Goal: Communication & Community: Answer question/provide support

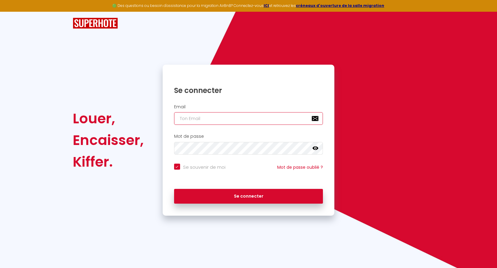
type input "[EMAIL_ADDRESS][DOMAIN_NAME]"
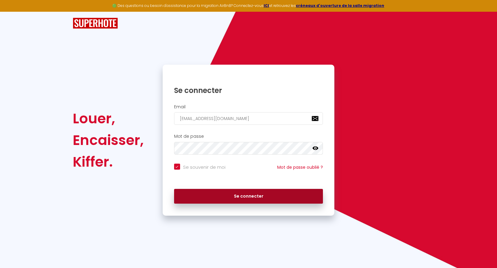
click at [240, 194] on button "Se connecter" at bounding box center [248, 196] width 149 height 15
checkbox input "true"
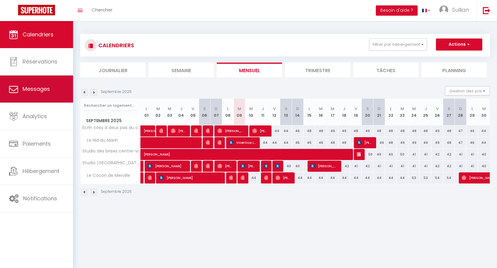
click at [65, 100] on link "Messages" at bounding box center [36, 88] width 73 height 27
select select "message"
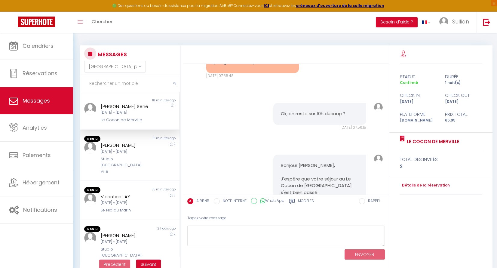
scroll to position [1154, 0]
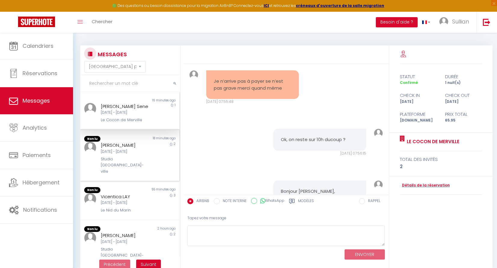
click at [130, 146] on div "Florian Le Boursico" at bounding box center [126, 145] width 50 height 7
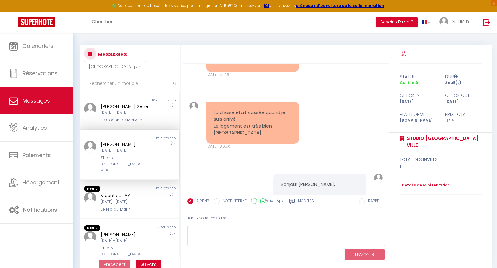
scroll to position [836, 0]
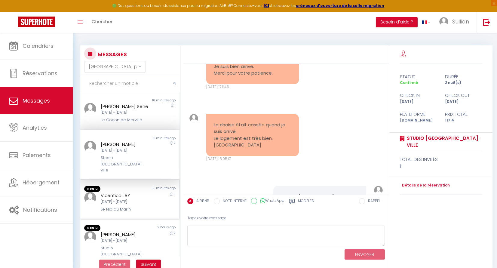
click at [115, 186] on div "Non lu" at bounding box center [105, 189] width 50 height 6
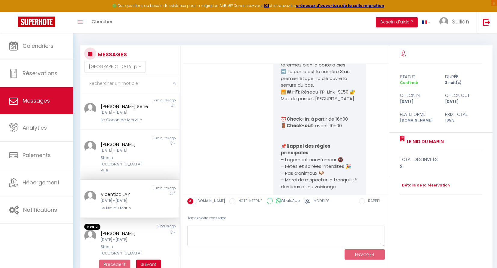
scroll to position [988, 0]
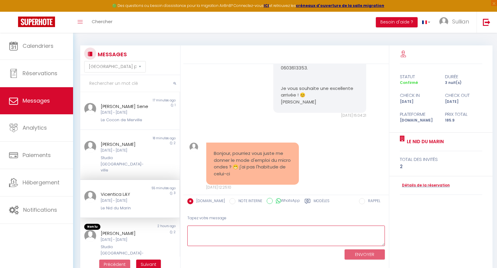
click at [229, 237] on textarea at bounding box center [285, 235] width 197 height 21
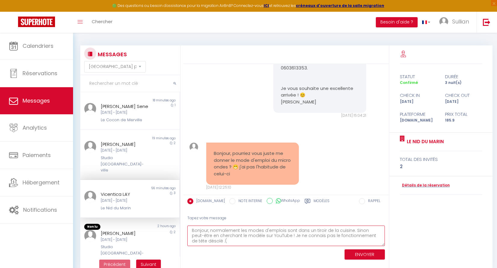
scroll to position [0, 0]
type textarea "Bonjour, normalement les modes d'emplois sont dans un tiroir de la cuisine. Sin…"
click at [353, 254] on button "ENVOYER" at bounding box center [364, 254] width 40 height 11
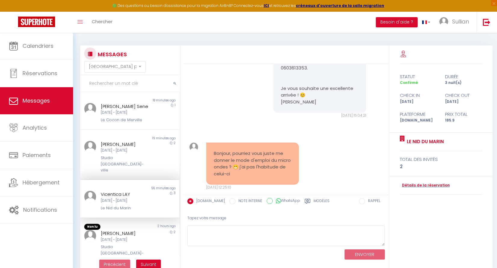
scroll to position [1072, 0]
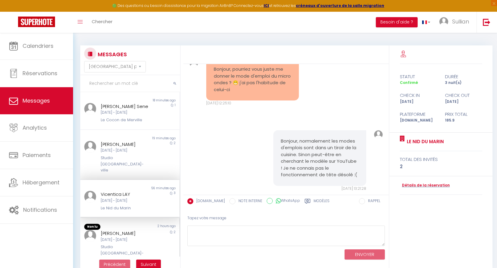
click at [151, 230] on div "Tim Schlag Mar 09 Sep - Jeu 11 Sep Studio clair rivage centre-ville" at bounding box center [126, 246] width 58 height 33
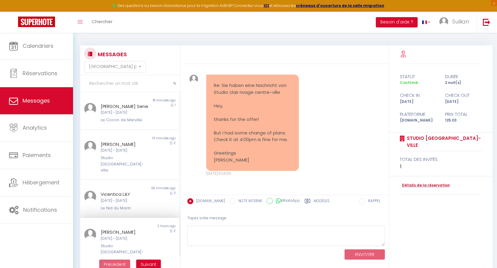
scroll to position [595, 0]
click at [224, 233] on textarea at bounding box center [285, 235] width 197 height 21
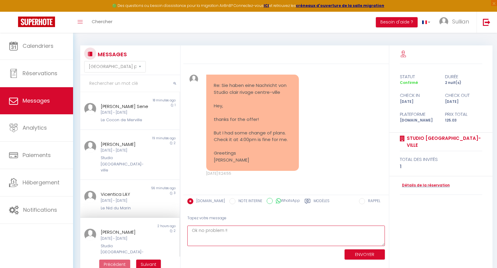
type textarea "Ok no problem !!"
click at [352, 250] on button "ENVOYER" at bounding box center [364, 254] width 40 height 11
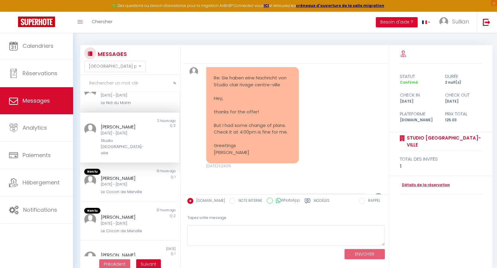
scroll to position [114, 0]
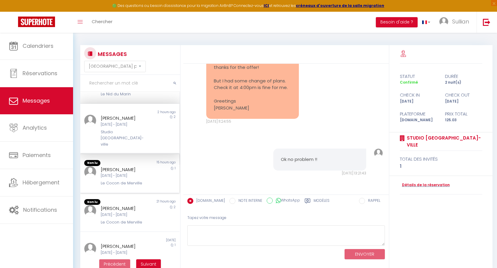
click at [141, 176] on div "Non lu 15 hours ago Quentin Le Jeune Jeu 11 Sep - Ven 12 Sep Le Cocon de Mervil…" at bounding box center [129, 173] width 99 height 39
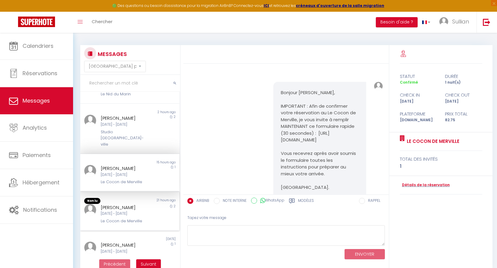
click at [131, 204] on div "Gabrielle Masson" at bounding box center [126, 207] width 50 height 7
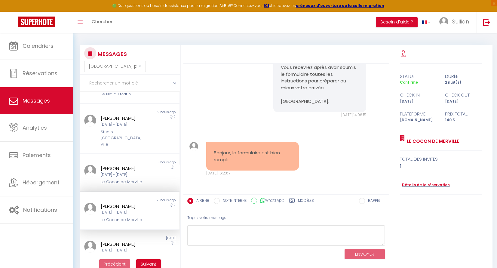
scroll to position [12, 0]
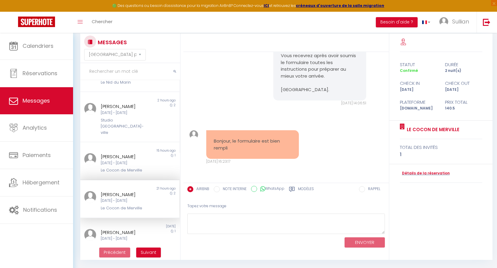
click at [220, 149] on pre "Bonjour, le formulaire est bien rempli" at bounding box center [253, 145] width 78 height 14
click at [237, 148] on pre "Bonjour, le formulaire est bien rempli" at bounding box center [253, 145] width 78 height 14
click at [233, 142] on pre "Bonjour, le formulaire est bien rempli" at bounding box center [253, 145] width 78 height 14
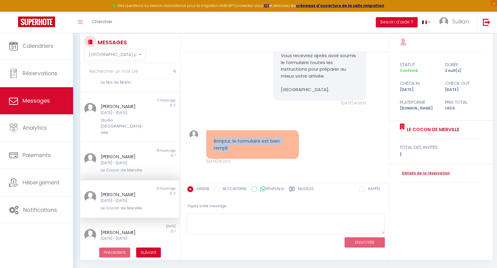
click at [233, 142] on pre "Bonjour, le formulaire est bien rempli" at bounding box center [253, 145] width 78 height 14
click at [133, 236] on div "Dim 07 Sep - Lun 08 Sep" at bounding box center [126, 239] width 50 height 6
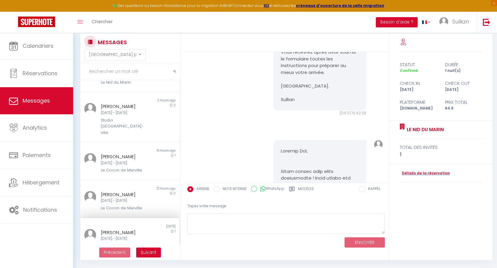
scroll to position [879, 0]
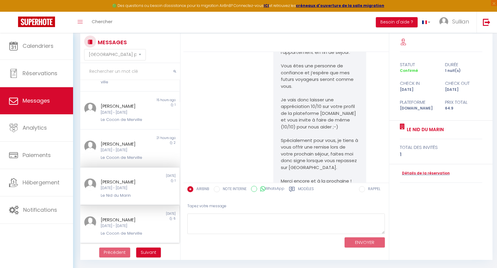
click at [141, 223] on div "Mar 02 Sep - Lun 08 Sep" at bounding box center [126, 226] width 50 height 6
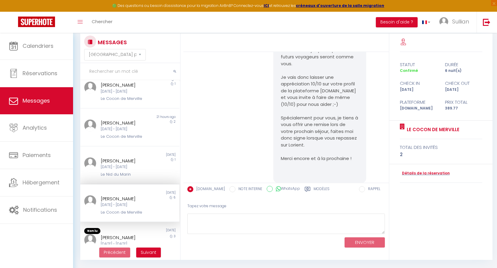
scroll to position [207, 0]
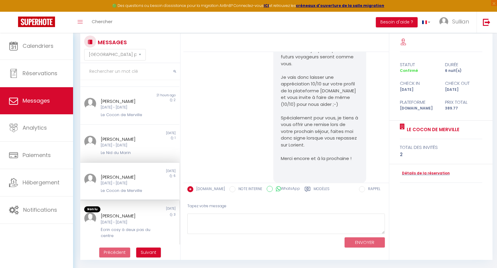
click at [133, 219] on div "Dim 07 Sep - Mer 10 Sep" at bounding box center [126, 222] width 50 height 6
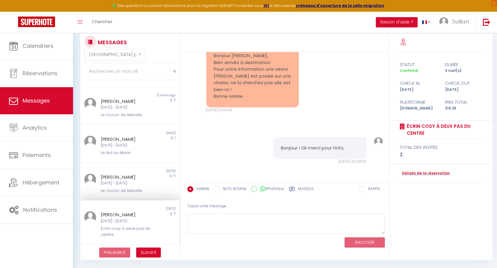
scroll to position [724, 0]
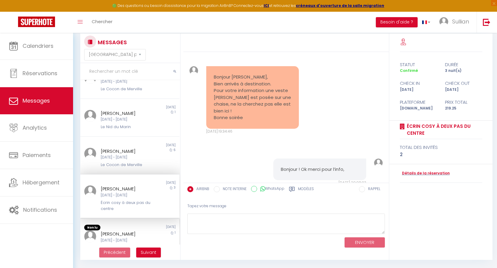
click at [122, 230] on div "Christel Despax" at bounding box center [126, 233] width 50 height 7
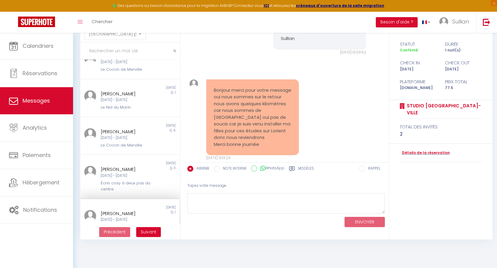
scroll to position [32, 0]
click at [152, 232] on span "Suivant" at bounding box center [149, 232] width 16 height 6
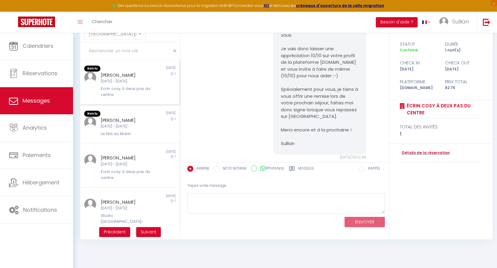
scroll to position [0, 0]
click at [133, 96] on div "Écrin cosy à deux pas du centre" at bounding box center [126, 92] width 50 height 12
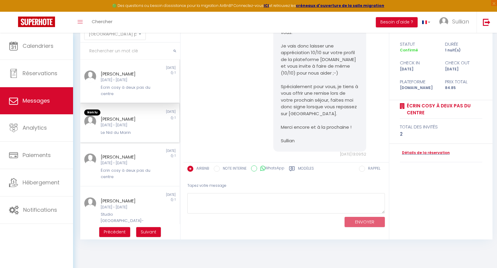
click at [132, 125] on div "Sam 06 Sep - Dim 07 Sep" at bounding box center [126, 125] width 50 height 6
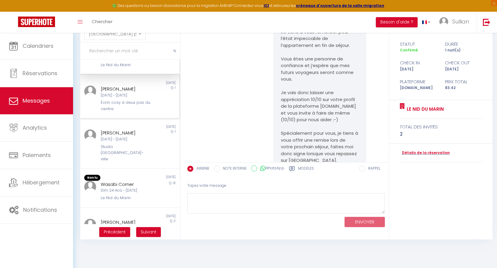
scroll to position [78, 0]
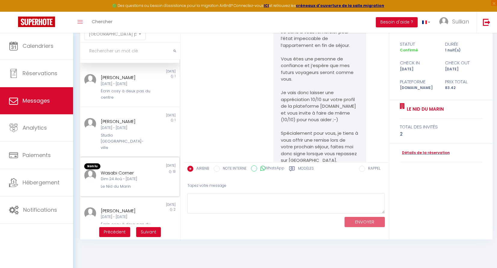
click at [126, 163] on div "Non lu" at bounding box center [105, 166] width 50 height 6
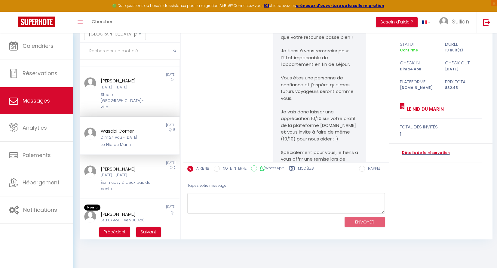
scroll to position [124, 0]
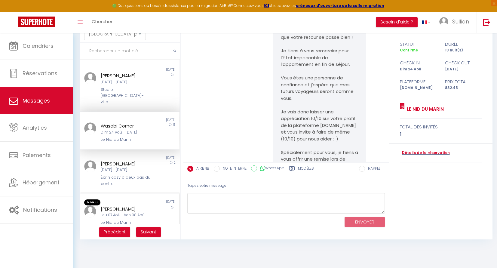
click at [125, 200] on div "Non lu" at bounding box center [105, 202] width 50 height 6
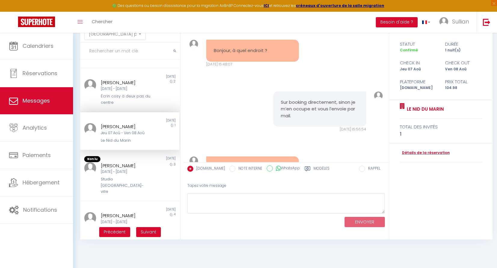
scroll to position [209, 0]
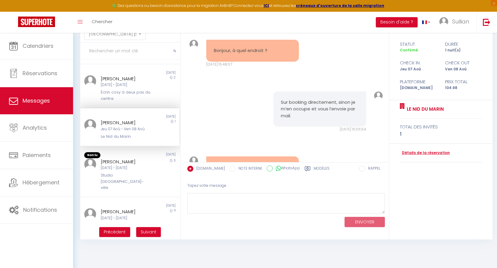
click at [408, 150] on link "Détails de la réservation" at bounding box center [425, 153] width 50 height 6
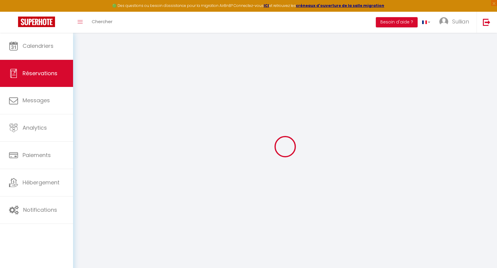
select select
checkbox input "false"
type textarea "** THIS RESERVATION HAS BEEN PRE-PAID ** Reservation has a cancellation grace p…"
type input "25"
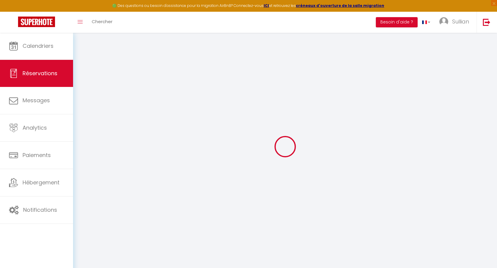
type input "3.48"
select select
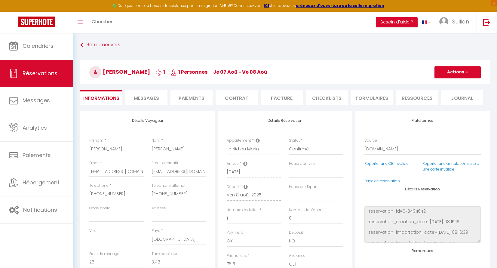
checkbox input "false"
select select "16:00"
select select "10:00"
click at [452, 76] on button "Actions" at bounding box center [457, 72] width 46 height 12
click at [397, 74] on h3 "Jeanne-Marie Robert 1 1 Personnes je 07 Aoû - ve 08 Aoû" at bounding box center [284, 72] width 409 height 24
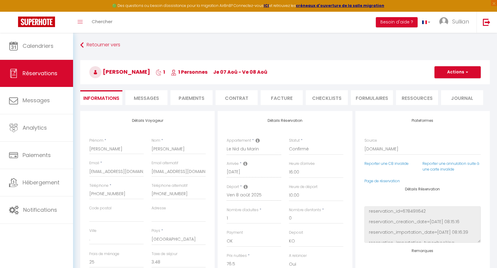
click at [288, 99] on li "Facture" at bounding box center [281, 97] width 42 height 15
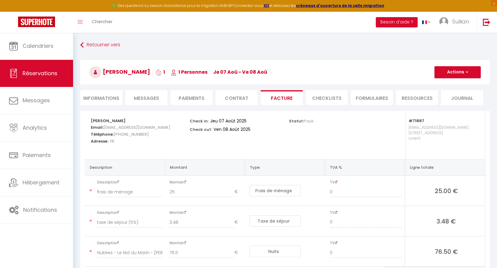
click at [446, 75] on button "Actions" at bounding box center [457, 72] width 46 height 12
click at [443, 99] on link "Envoyer la facture" at bounding box center [453, 101] width 50 height 8
type input "jrober.637417@guest.booking.com"
select select "fr"
type input "Votre facture 6371962 - Le Nid du Marin"
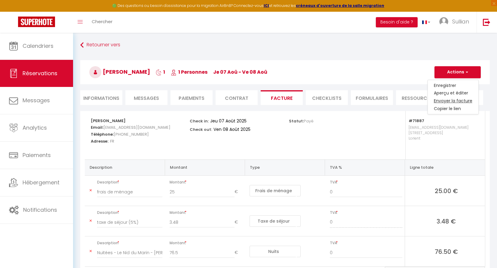
type textarea "Bonjour, Voici le lien pour télécharger votre facture : https://superhote.com/a…"
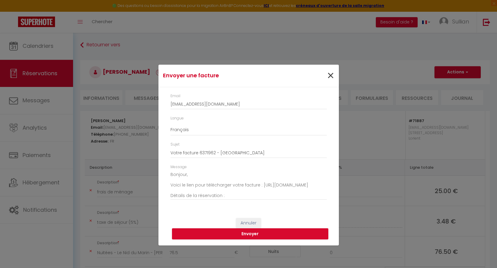
click at [330, 80] on span "×" at bounding box center [331, 76] width 8 height 18
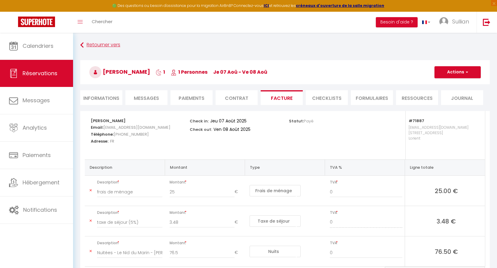
click at [84, 48] on link "Retourner vers" at bounding box center [284, 45] width 409 height 11
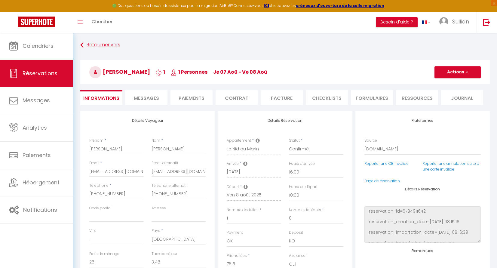
click at [85, 50] on link "Retourner vers" at bounding box center [284, 45] width 409 height 11
select select "message"
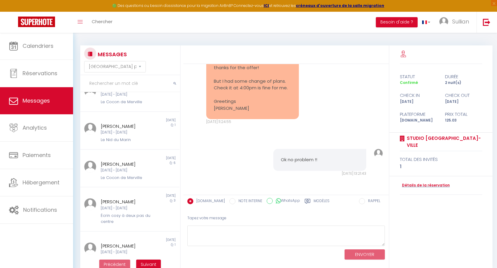
click at [145, 260] on button "Suivant" at bounding box center [148, 264] width 25 height 10
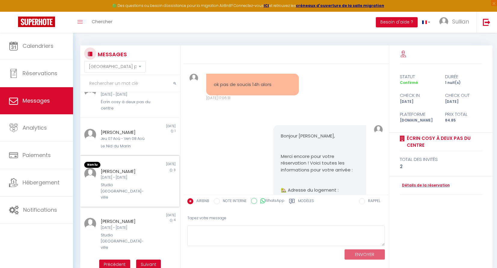
scroll to position [1497, 0]
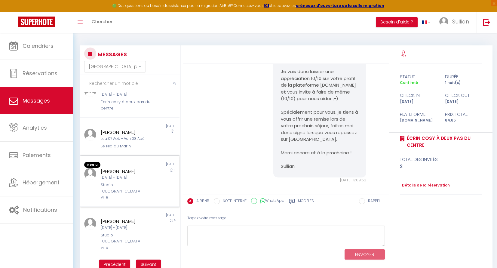
click at [125, 175] on div "Lun 15 Sep - Jeu 18 Sep" at bounding box center [126, 178] width 50 height 6
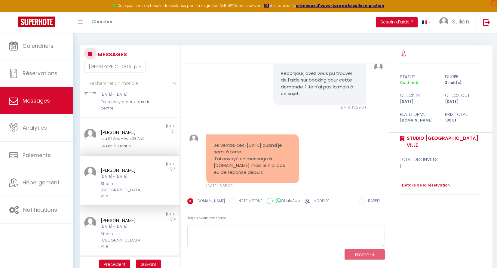
click at [147, 217] on div "Camille Renier" at bounding box center [126, 220] width 50 height 7
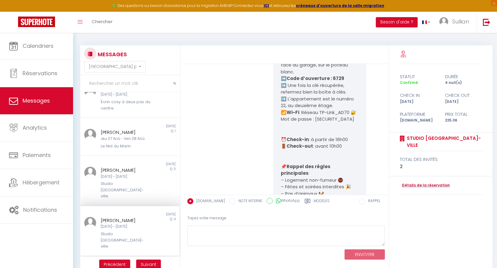
scroll to position [248, 0]
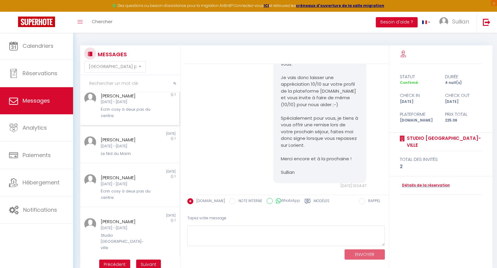
click at [132, 120] on div "Non lu 2 days ago Baptiste Macon Sam 06 Sep - Dim 07 Sep Écrin cosy à deux pas …" at bounding box center [129, 103] width 99 height 44
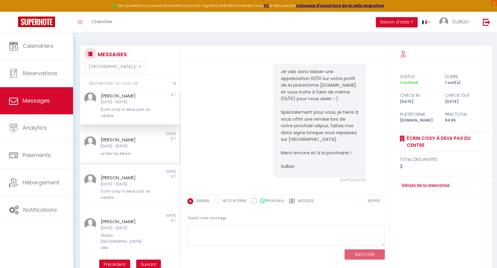
click at [131, 143] on div "Sam 06 Sep - Dim 07 Sep" at bounding box center [126, 146] width 50 height 6
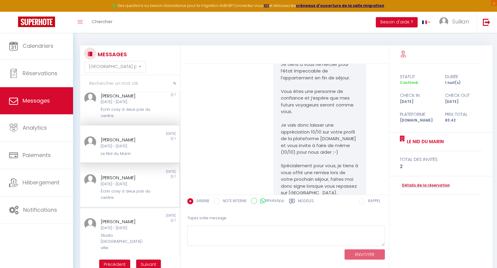
click at [129, 177] on div "Lenny Pernin" at bounding box center [126, 177] width 50 height 7
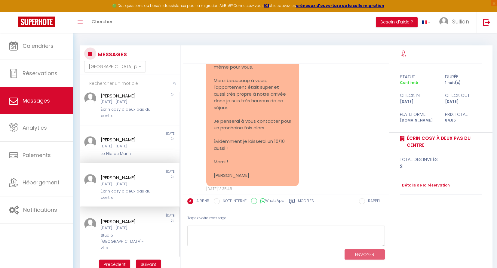
click at [125, 220] on div "Clementine Brigitte Porte" at bounding box center [126, 221] width 50 height 7
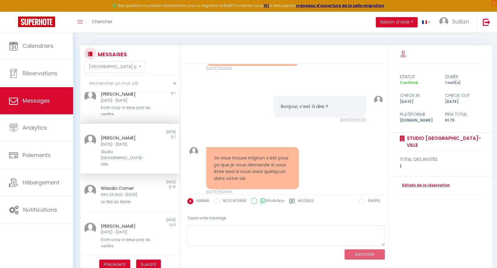
scroll to position [104, 0]
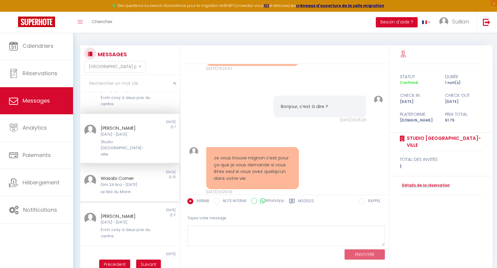
click at [123, 185] on div "Dim 24 Aoû - Sam 06 Sep" at bounding box center [126, 185] width 50 height 6
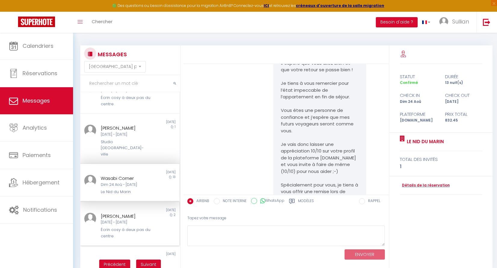
click at [123, 212] on div "Catherine Espagnol" at bounding box center [126, 215] width 50 height 7
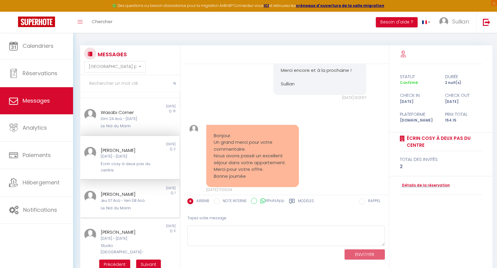
click at [125, 200] on div "Jeanne-Marie Robert Jeu 07 Aoû - Ven 08 Aoû Le Nid du Marin" at bounding box center [126, 200] width 58 height 20
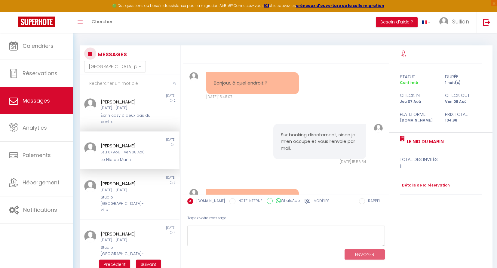
drag, startPoint x: 285, startPoint y: 160, endPoint x: 212, endPoint y: 161, distance: 72.1
click at [212, 189] on div "Ah désolé, je ne la voit nul part… je veux bien l’avoir à jmrobert@mercilesalgu…" at bounding box center [252, 206] width 93 height 35
copy pre "jmrobert@mercilesalgues.com"
click at [410, 182] on link "Détails de la réservation" at bounding box center [425, 185] width 50 height 6
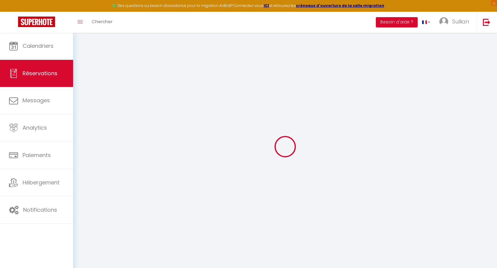
type input "[PERSON_NAME]"
type input "jrober.637417@guest.booking.com"
type input "jmrobert@mercilesalgues.com"
type input "+33698971663"
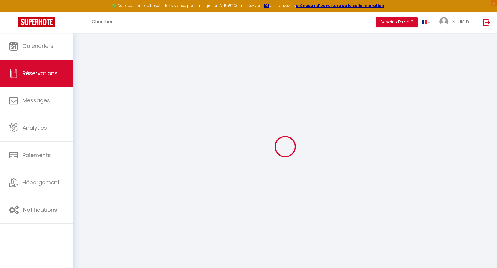
type input "+33698971663"
type input "."
select select "FR"
type input "17.25"
type input "1.47"
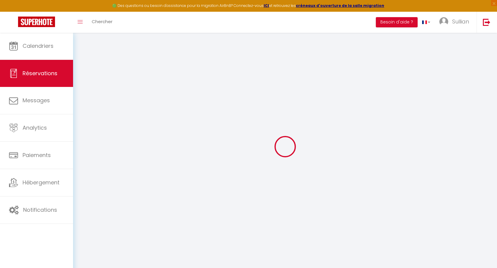
select select "71887"
select select "1"
select select
type input "1"
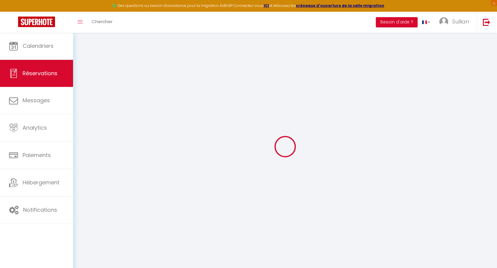
select select "12"
select select "14"
type input "76.5"
checkbox input "false"
type input "0"
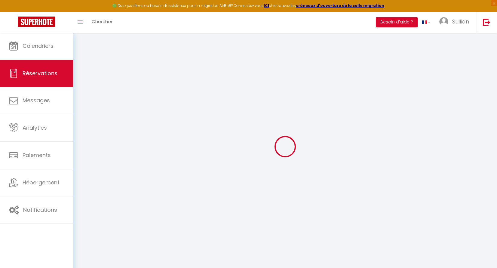
select select "2"
type input "0"
select select
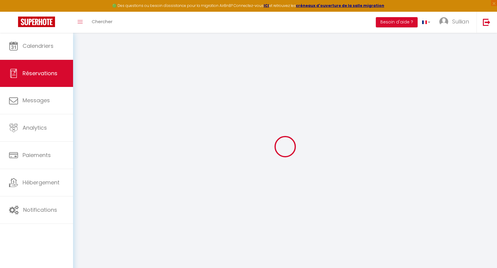
select select
checkbox input "false"
select select
checkbox input "false"
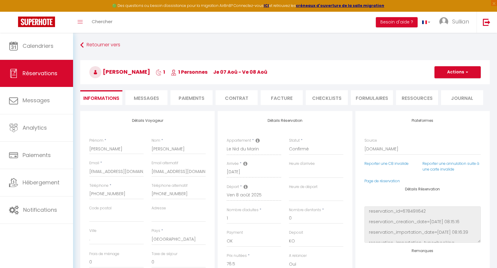
select select
checkbox input "false"
select select
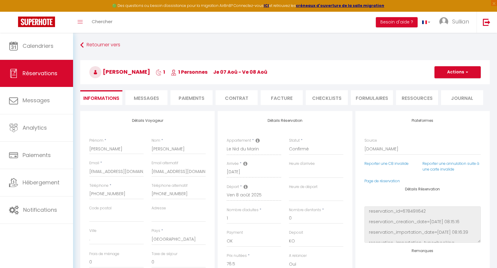
checkbox input "false"
type textarea "** THIS RESERVATION HAS BEEN PRE-PAID ** Reservation has a cancellation grace p…"
type input "25"
type input "3.48"
select select
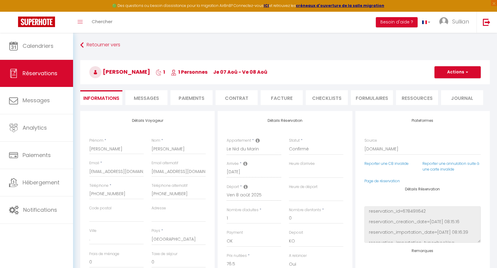
select select
checkbox input "false"
select select "16:00"
select select "10:00"
click at [453, 76] on button "Actions" at bounding box center [457, 72] width 46 height 12
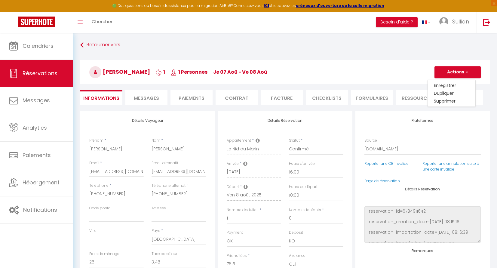
click at [376, 75] on h3 "Jeanne-Marie Robert 1 1 Personnes je 07 Aoû - ve 08 Aoû" at bounding box center [284, 72] width 409 height 24
click at [292, 98] on li "Facture" at bounding box center [281, 97] width 42 height 15
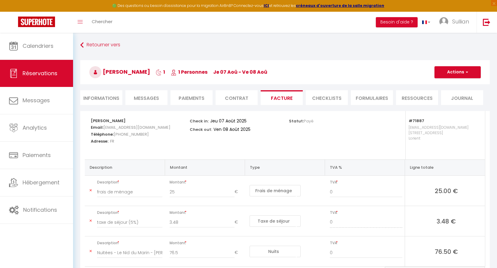
click at [450, 73] on button "Actions" at bounding box center [457, 72] width 46 height 12
click at [455, 90] on link "Aperçu et éditer" at bounding box center [453, 93] width 50 height 8
click at [455, 73] on button "Actions" at bounding box center [457, 72] width 46 height 12
click at [460, 100] on link "Envoyer la facture" at bounding box center [453, 101] width 50 height 8
type input "jrober.637417@guest.booking.com"
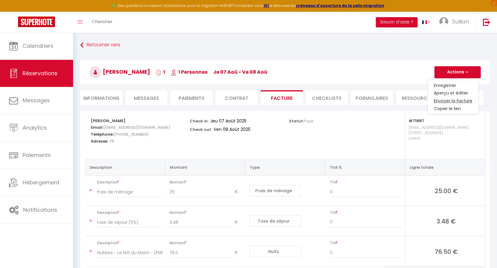
select select "fr"
type input "Votre facture 6371962 - Le Nid du Marin"
type textarea "Bonjour, Voici le lien pour télécharger votre facture : https://superhote.com/a…"
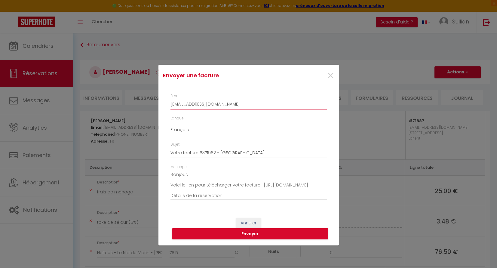
click at [282, 106] on input "jrober.637417@guest.booking.com" at bounding box center [248, 104] width 156 height 11
paste input "mrobert@mercilesalgues"
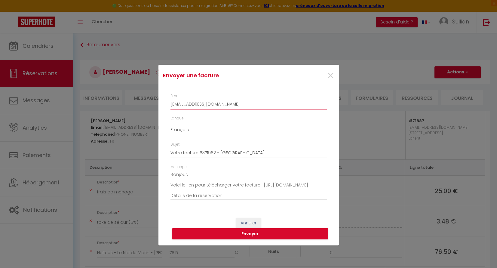
scroll to position [17, 0]
type input "jmrobert@mercilesalgues.com"
click at [239, 230] on button "Envoyer" at bounding box center [250, 233] width 156 height 11
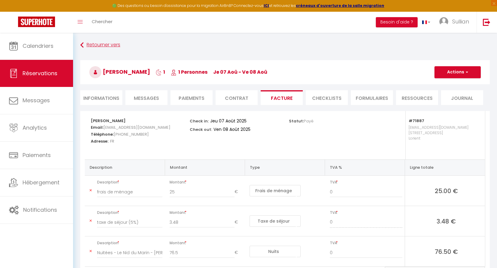
click at [84, 46] on link "Retourner vers" at bounding box center [284, 45] width 409 height 11
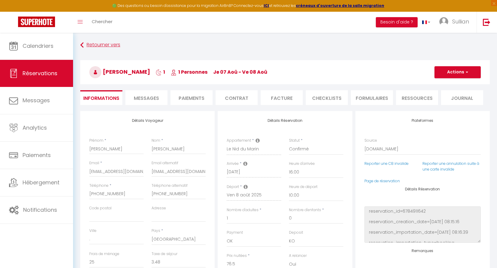
click at [84, 46] on link "Retourner vers" at bounding box center [284, 45] width 409 height 11
select select "message"
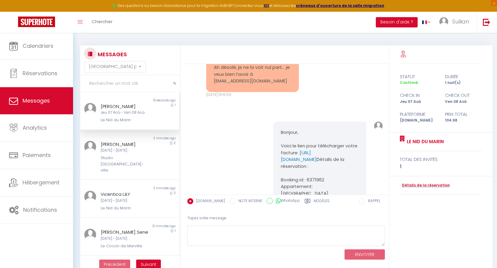
scroll to position [2002, 0]
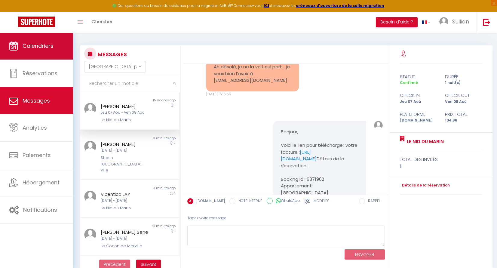
click at [66, 52] on link "Calendriers" at bounding box center [36, 45] width 73 height 27
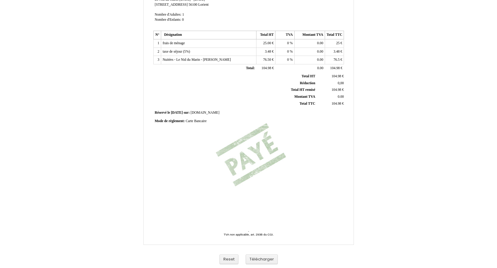
scroll to position [95, 0]
